Goal: Task Accomplishment & Management: Complete application form

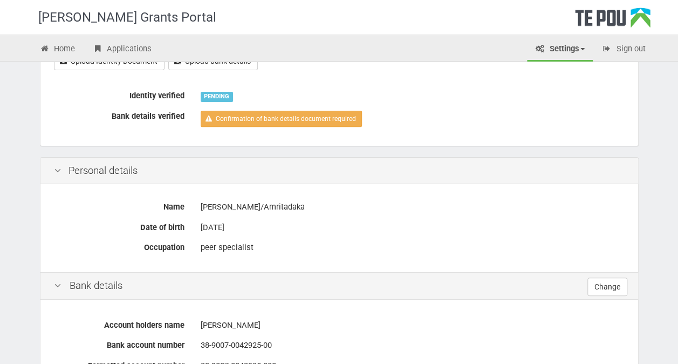
scroll to position [162, 0]
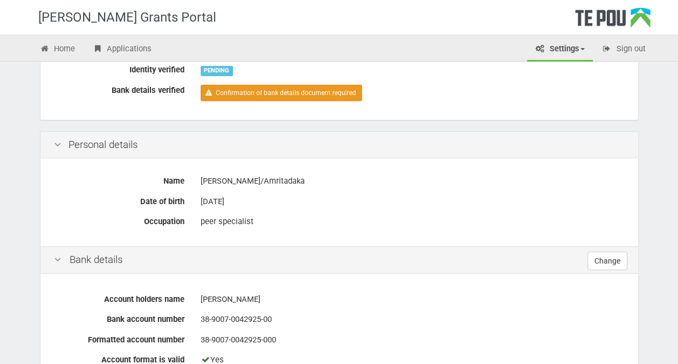
click at [262, 92] on link "Confirmation of bank details document required" at bounding box center [281, 93] width 161 height 16
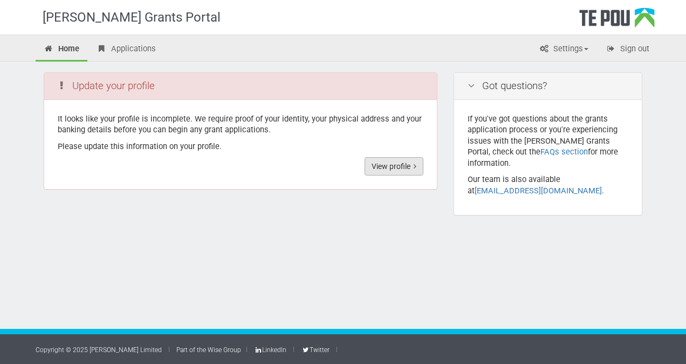
click at [406, 168] on link "View profile" at bounding box center [394, 166] width 59 height 18
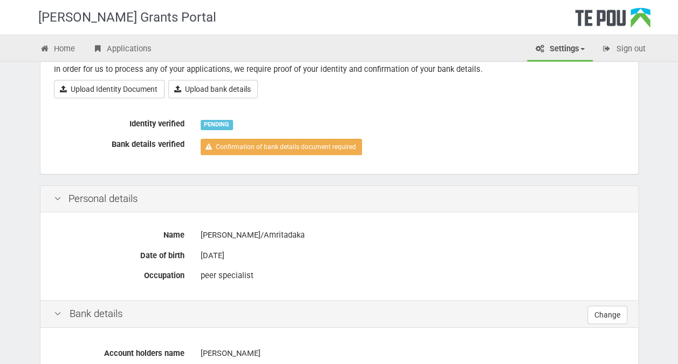
scroll to position [108, 0]
click at [305, 145] on link "Confirmation of bank details document required" at bounding box center [281, 147] width 161 height 16
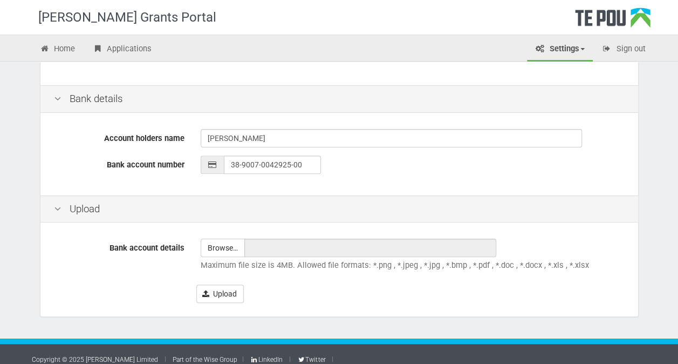
scroll to position [256, 0]
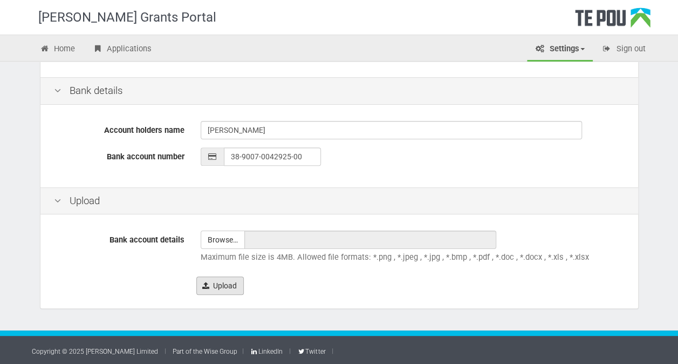
click at [212, 282] on button "Upload" at bounding box center [219, 285] width 47 height 18
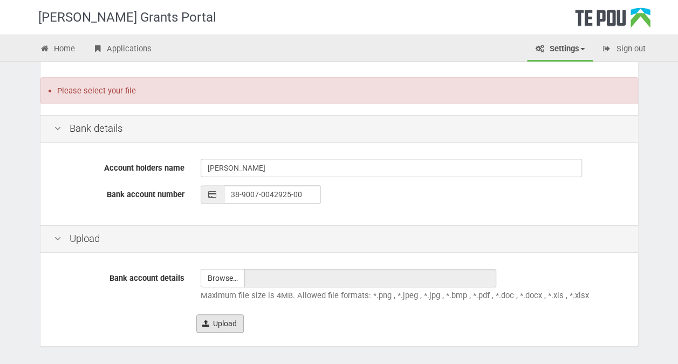
drag, startPoint x: 249, startPoint y: 277, endPoint x: 228, endPoint y: 321, distance: 48.7
click at [228, 321] on button "Upload" at bounding box center [219, 323] width 47 height 18
click at [228, 320] on button "Upload" at bounding box center [219, 323] width 47 height 18
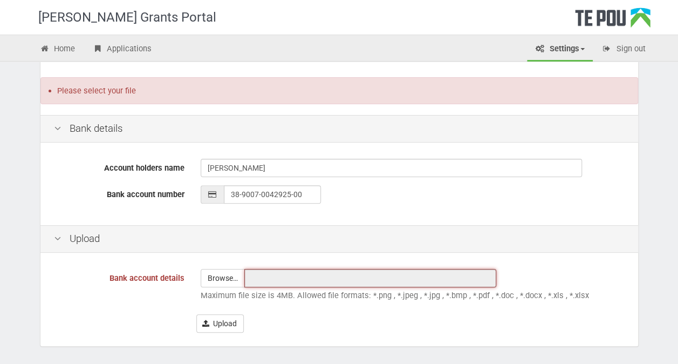
drag, startPoint x: 219, startPoint y: 320, endPoint x: 415, endPoint y: 278, distance: 200.9
click at [415, 278] on input "text" at bounding box center [370, 278] width 252 height 18
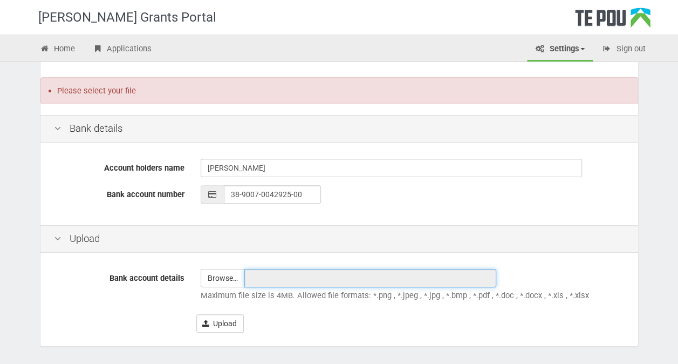
click at [269, 275] on input "text" at bounding box center [370, 278] width 252 height 18
drag, startPoint x: 268, startPoint y: 275, endPoint x: 259, endPoint y: 279, distance: 9.9
click at [259, 279] on input "text" at bounding box center [370, 278] width 252 height 18
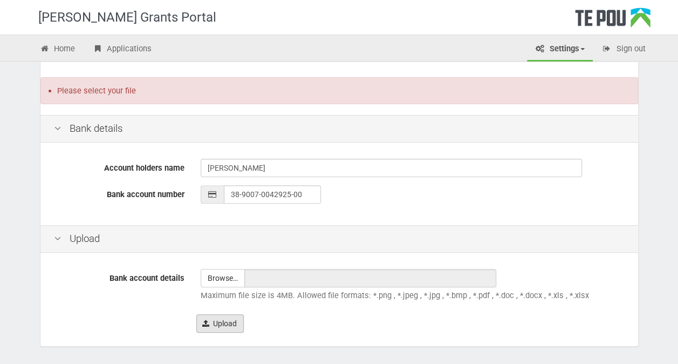
click at [220, 323] on button "Upload" at bounding box center [219, 323] width 47 height 18
click at [216, 323] on button "Upload" at bounding box center [219, 323] width 47 height 18
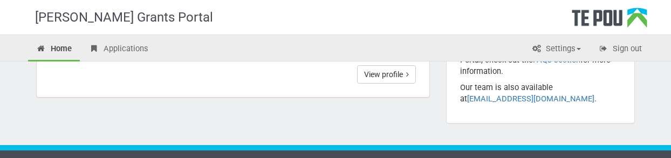
scroll to position [102, 0]
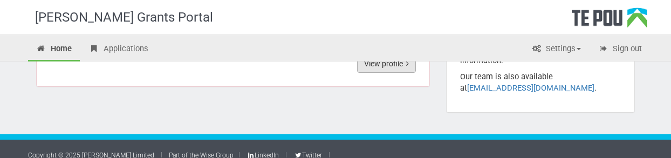
click at [396, 66] on link "View profile" at bounding box center [386, 63] width 59 height 18
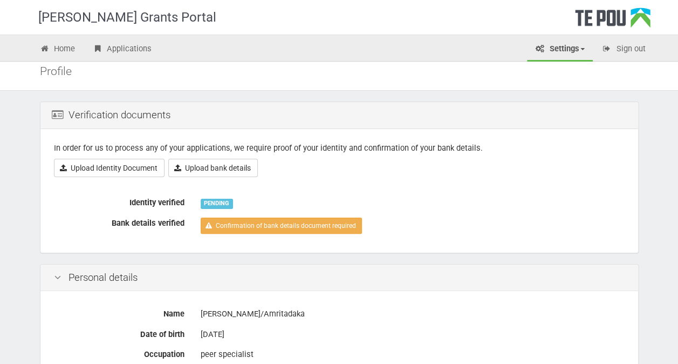
scroll to position [6, 0]
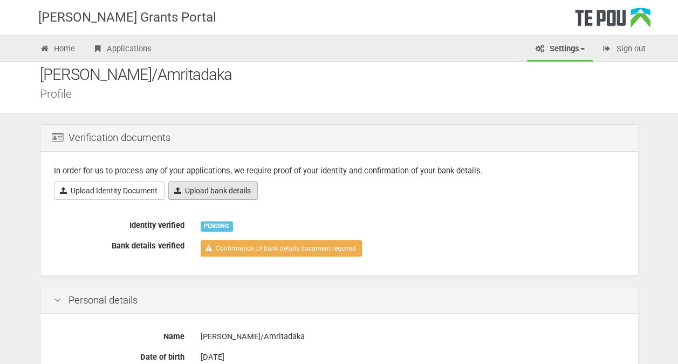
click at [230, 157] on link "Upload bank details" at bounding box center [213, 190] width 90 height 18
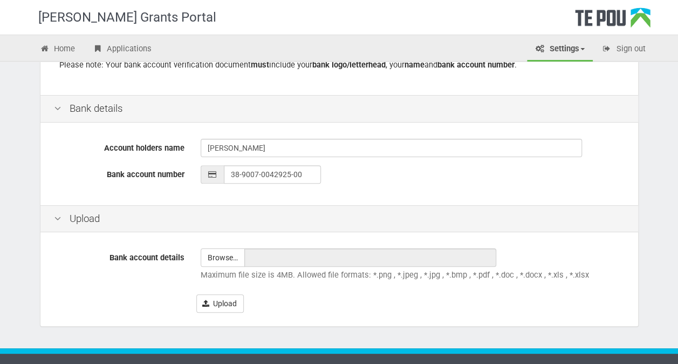
scroll to position [256, 0]
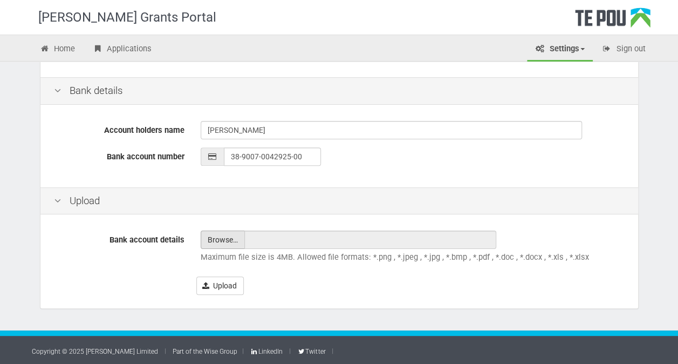
click at [233, 242] on input "file" at bounding box center [222, 239] width 43 height 17
type input "C:\fakepath\CamScanner [DATE] 11.51.pdf"
type input "CamScanner [DATE] 11.51.pdf"
click at [227, 284] on button "Upload" at bounding box center [219, 285] width 47 height 18
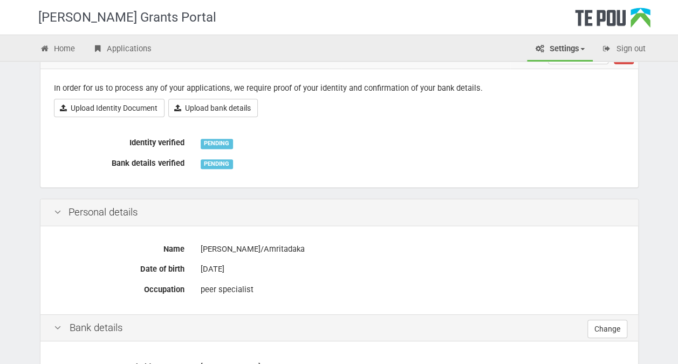
scroll to position [116, 0]
click at [128, 108] on link "Upload Identity Document" at bounding box center [109, 108] width 111 height 18
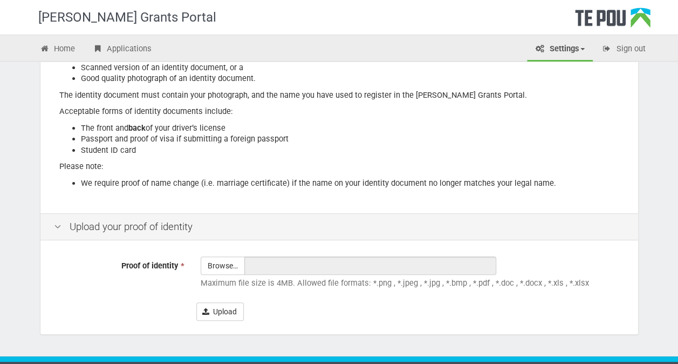
scroll to position [174, 0]
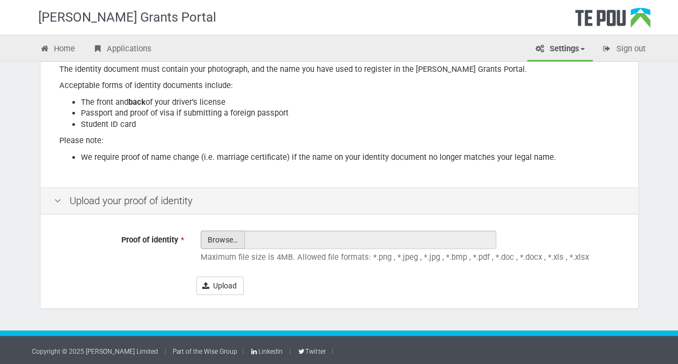
click at [230, 241] on input "Proof of identity *" at bounding box center [222, 269] width 43 height 77
